Goal: Task Accomplishment & Management: Manage account settings

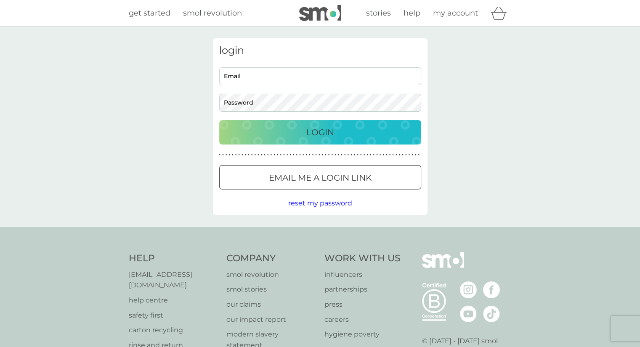
click at [341, 177] on p "Email me a login link" at bounding box center [320, 177] width 103 height 13
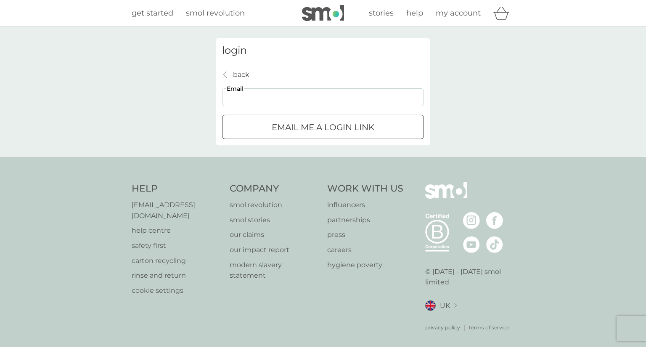
click at [310, 98] on input "Email" at bounding box center [323, 97] width 202 height 18
type input "[EMAIL_ADDRESS][DOMAIN_NAME]"
click at [310, 125] on div "submit" at bounding box center [323, 127] width 30 height 9
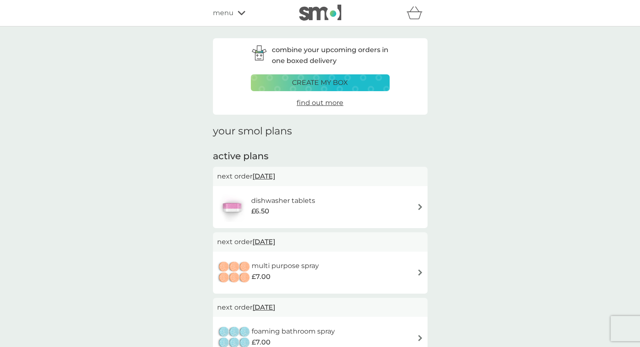
click at [275, 175] on span "12 Sep 2025" at bounding box center [263, 176] width 23 height 16
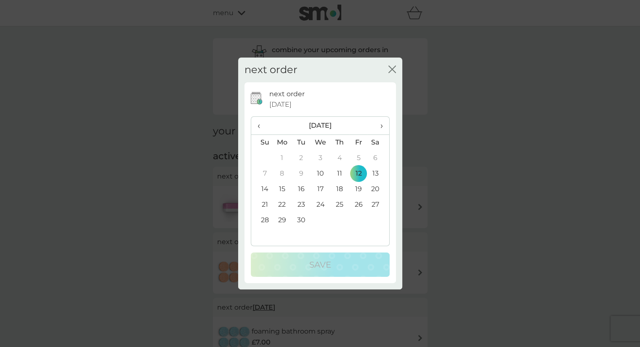
click at [278, 206] on td "22" at bounding box center [281, 205] width 19 height 16
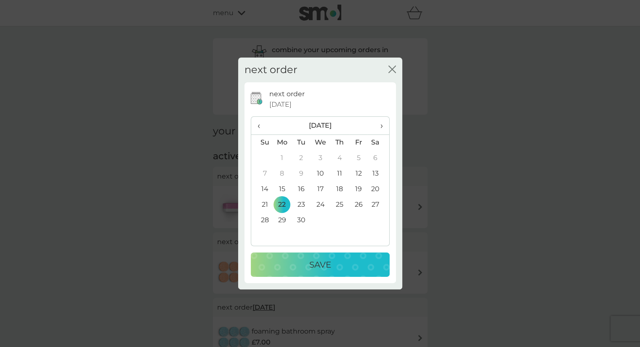
click at [339, 257] on button "Save" at bounding box center [320, 265] width 139 height 24
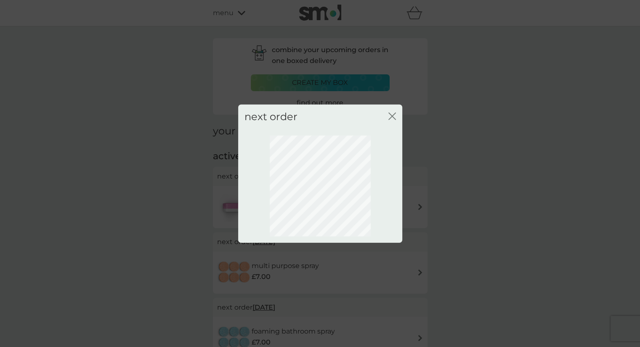
click at [393, 118] on icon "close" at bounding box center [392, 117] width 8 height 8
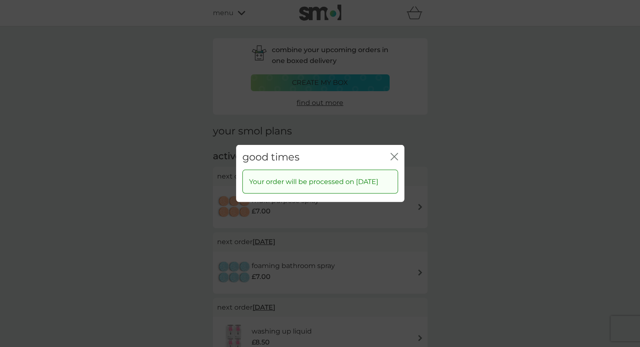
click at [394, 153] on icon "close" at bounding box center [394, 157] width 8 height 8
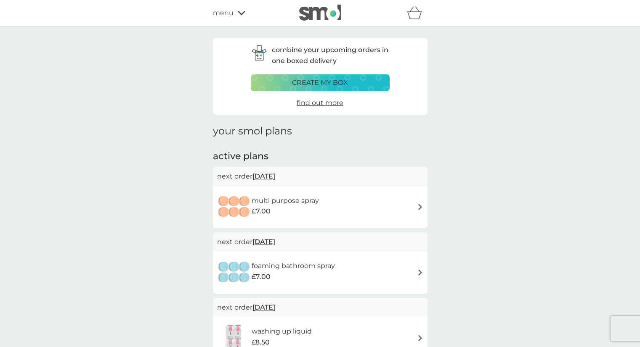
click at [275, 176] on span "12 Sep 2025" at bounding box center [263, 176] width 23 height 16
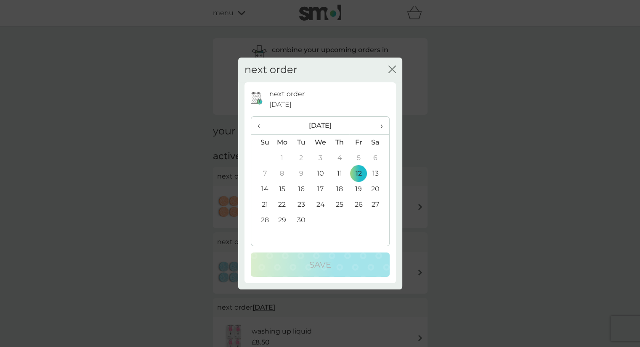
click at [281, 204] on td "22" at bounding box center [281, 205] width 19 height 16
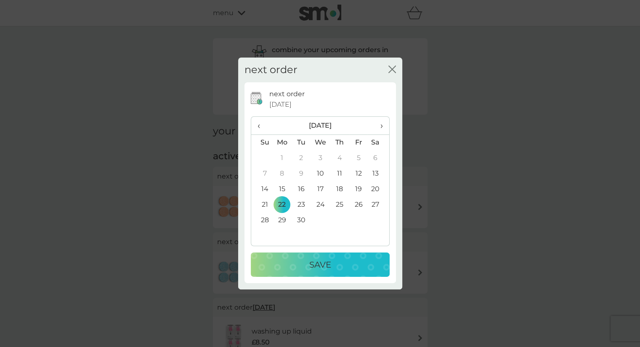
click at [318, 257] on button "Save" at bounding box center [320, 265] width 139 height 24
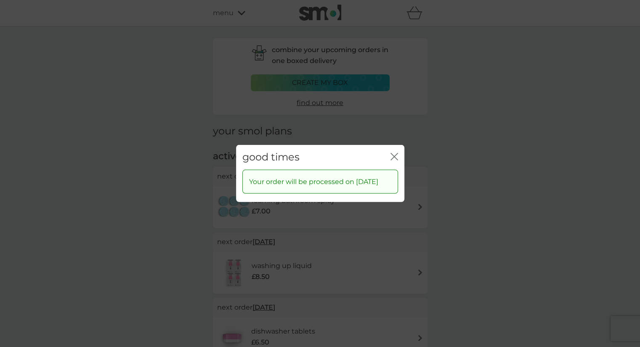
click at [394, 153] on icon "close" at bounding box center [395, 156] width 3 height 7
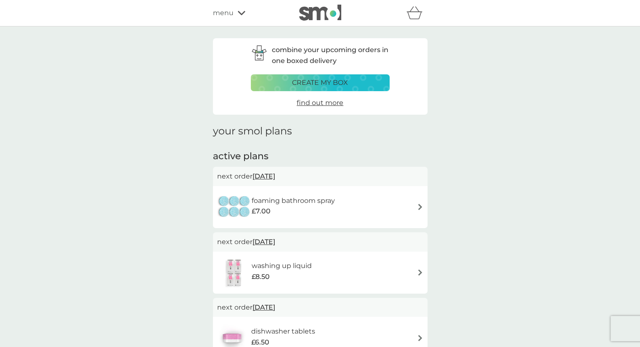
click at [268, 177] on span "12 Sep 2025" at bounding box center [263, 176] width 23 height 16
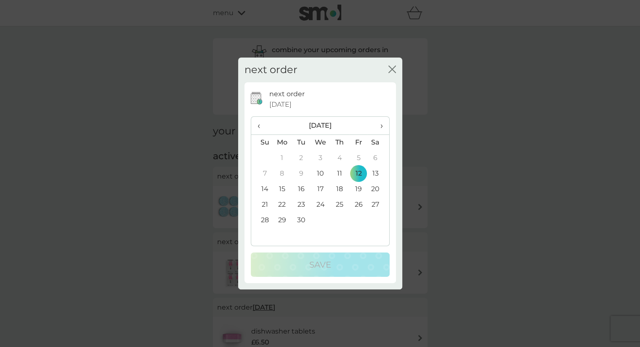
click at [278, 204] on td "22" at bounding box center [281, 205] width 19 height 16
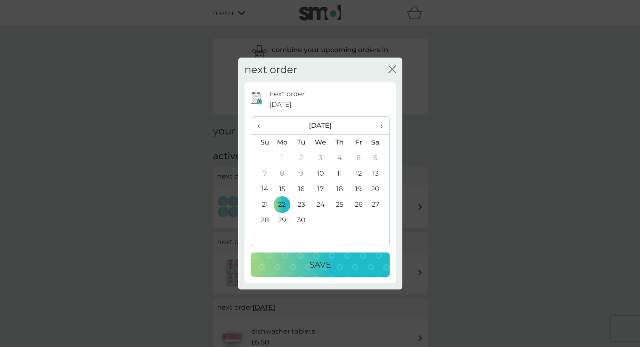
click at [344, 258] on div "Save" at bounding box center [320, 264] width 122 height 13
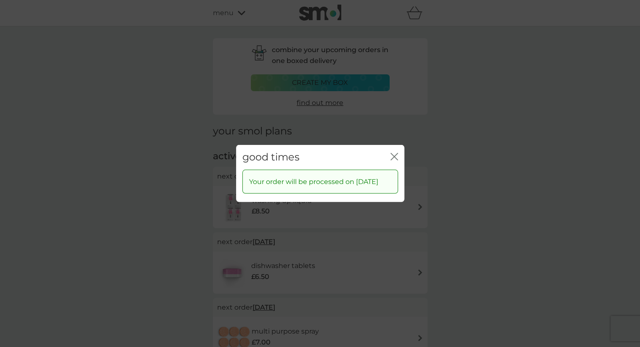
click at [395, 153] on icon "close" at bounding box center [394, 157] width 8 height 8
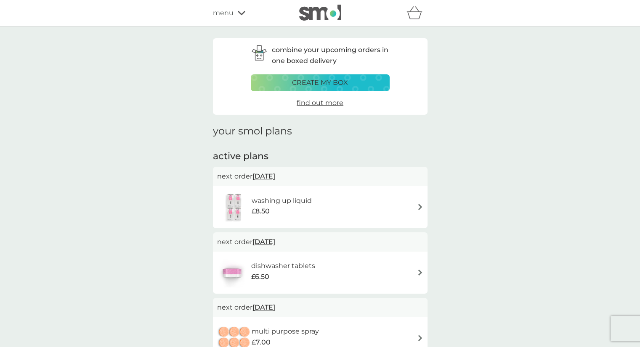
click at [274, 177] on span "14 Sep 2025" at bounding box center [263, 176] width 23 height 16
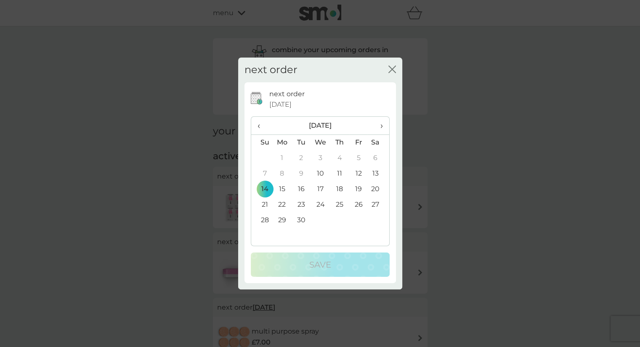
click at [281, 204] on td "22" at bounding box center [281, 205] width 19 height 16
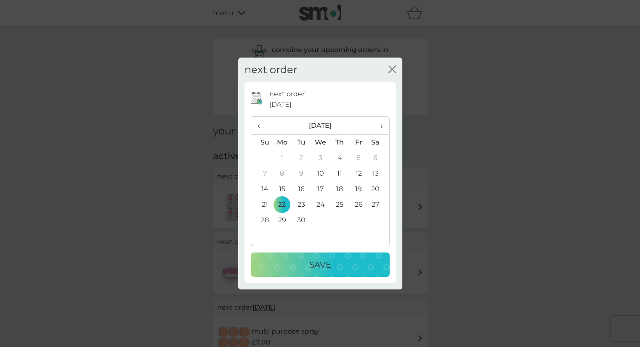
click at [323, 263] on p "Save" at bounding box center [320, 264] width 22 height 13
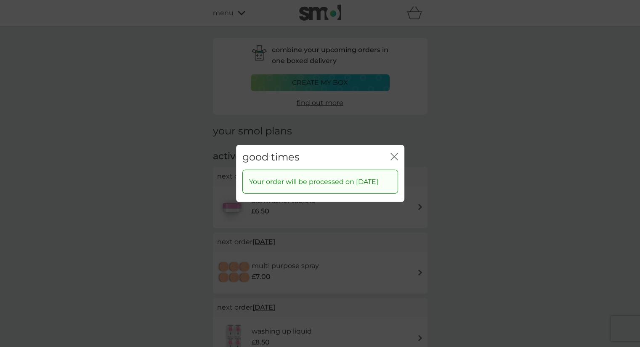
click at [393, 153] on icon "close" at bounding box center [394, 157] width 8 height 8
